Goal: Find specific page/section: Find specific page/section

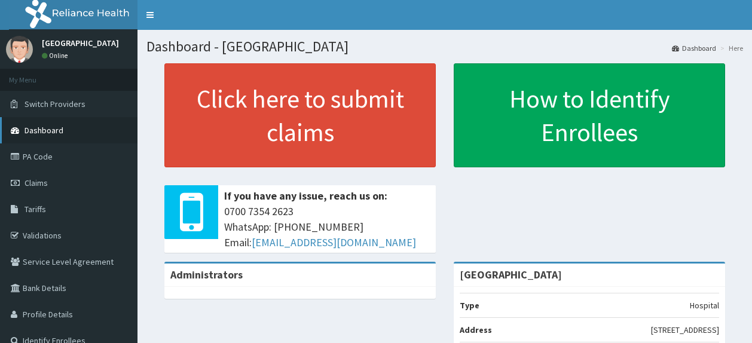
click at [62, 139] on link "Dashboard" at bounding box center [69, 130] width 138 height 26
click at [49, 233] on link "Validations" at bounding box center [69, 235] width 138 height 26
click at [50, 136] on link "Dashboard" at bounding box center [69, 130] width 138 height 26
